Goal: Task Accomplishment & Management: Manage account settings

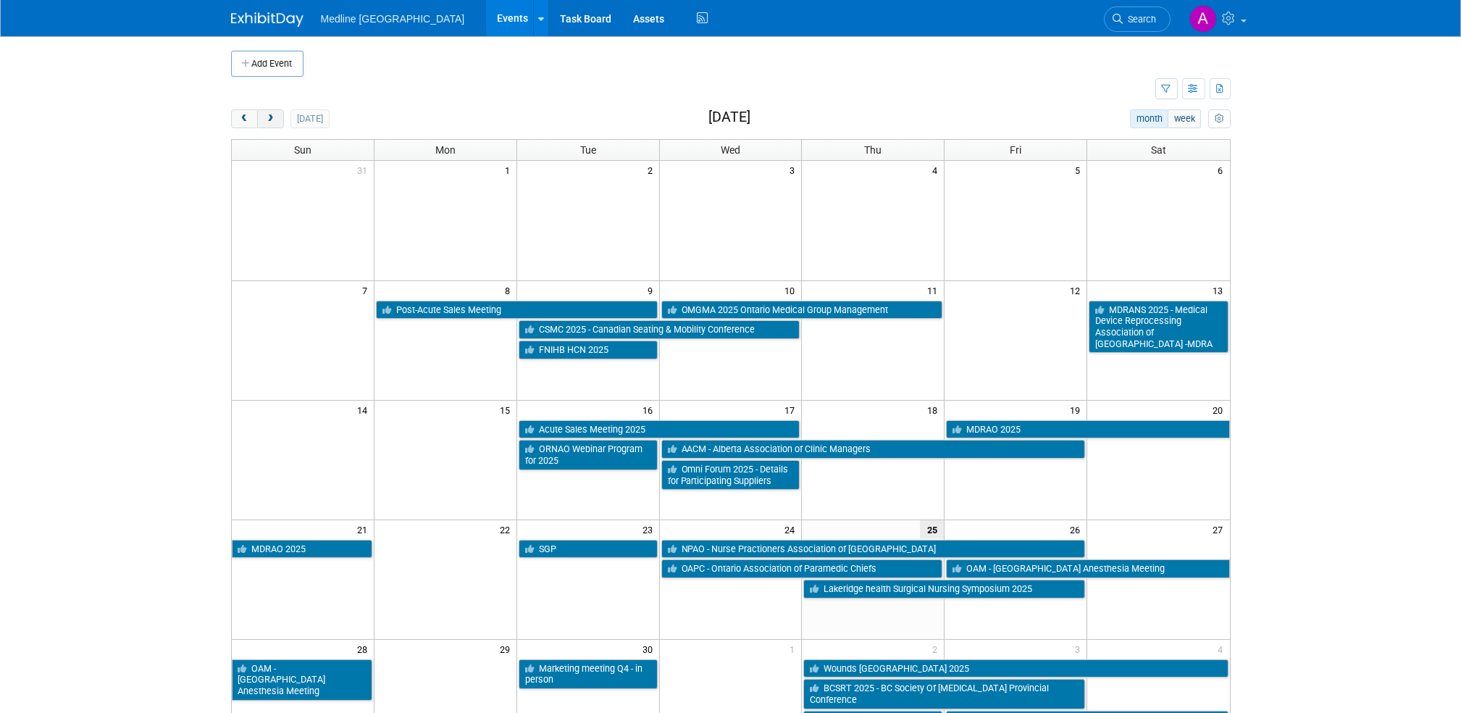
click at [269, 117] on span "next" at bounding box center [270, 118] width 11 height 9
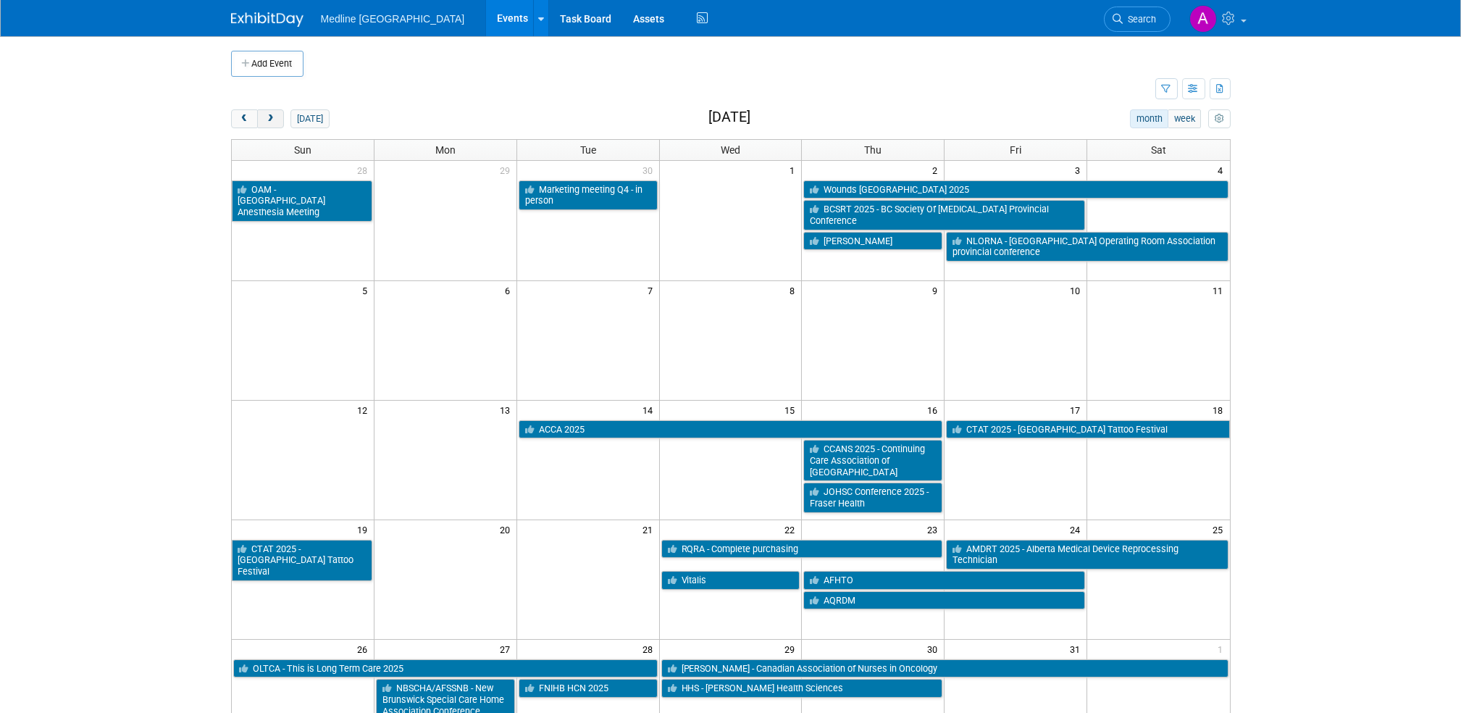
click at [275, 120] on span "next" at bounding box center [270, 118] width 11 height 9
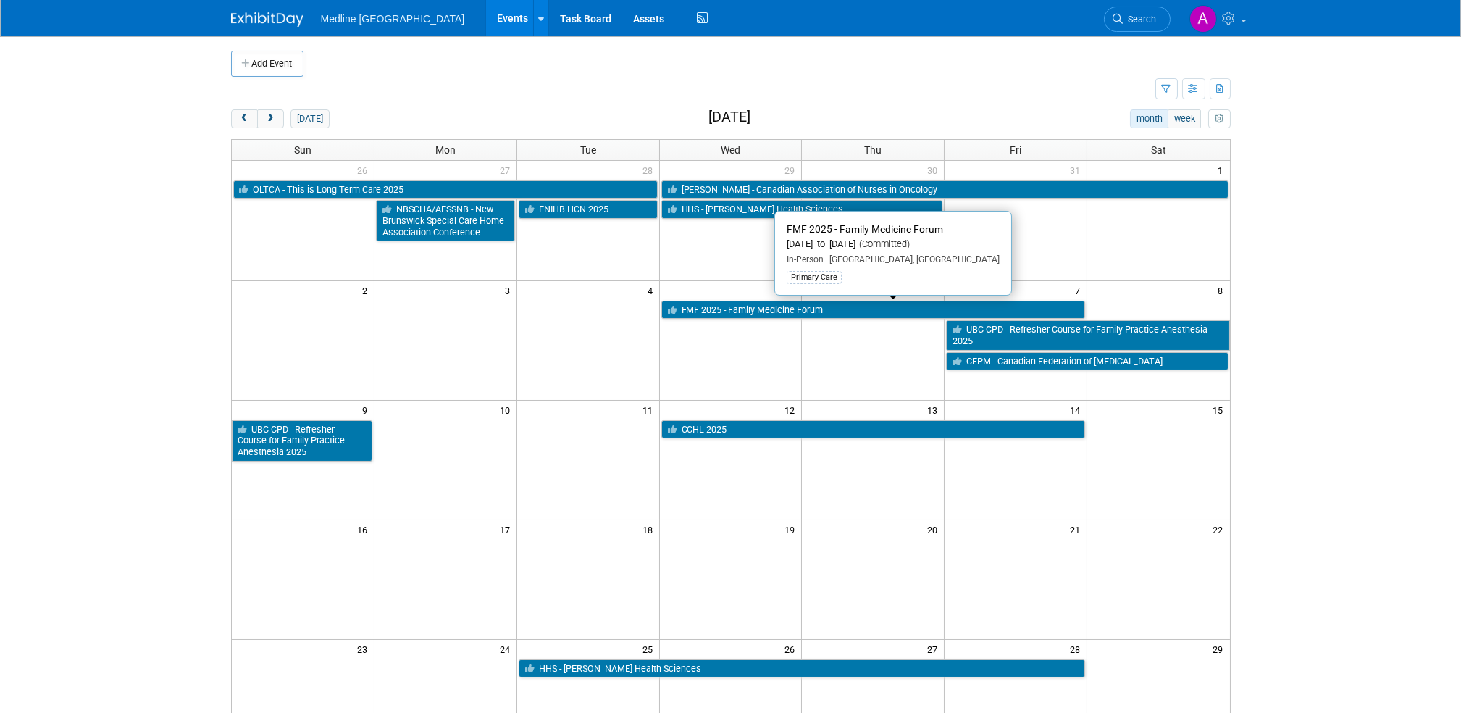
click at [753, 310] on link "FMF 2025 - Family Medicine Forum" at bounding box center [873, 310] width 424 height 19
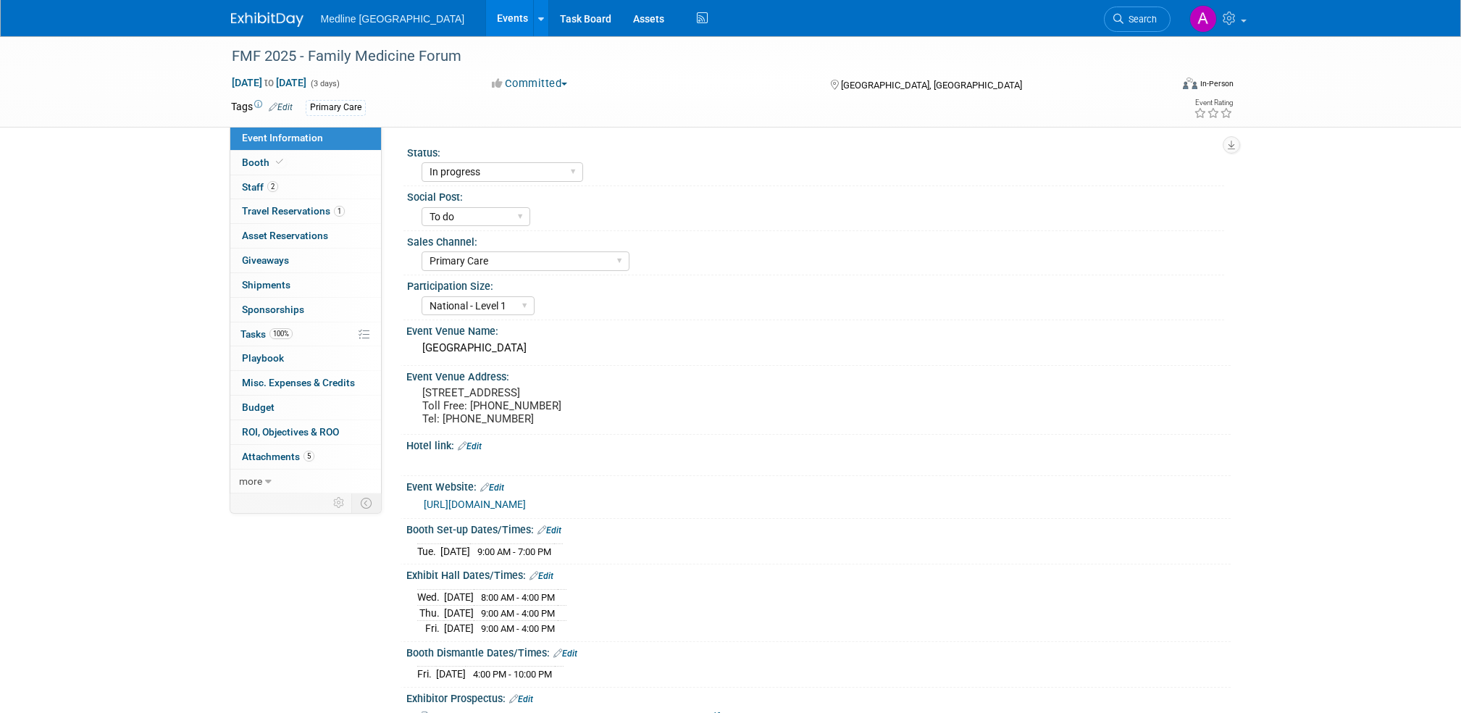
select select "In progress"
select select "To do"
select select "Primary Care"
select select "National - Level 1"
click at [472, 510] on link "https://fmf.cfpc.ca/" at bounding box center [475, 504] width 102 height 12
